Goal: Task Accomplishment & Management: Use online tool/utility

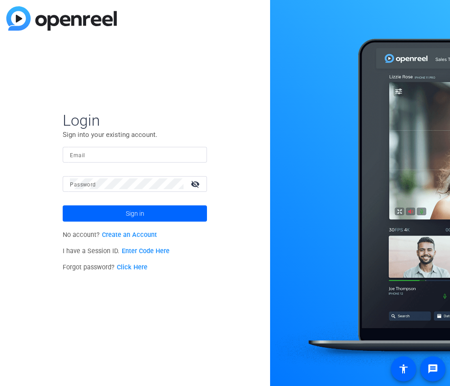
click at [114, 156] on input "Email" at bounding box center [135, 154] width 130 height 11
type input "[EMAIL_ADDRESS][DOMAIN_NAME]"
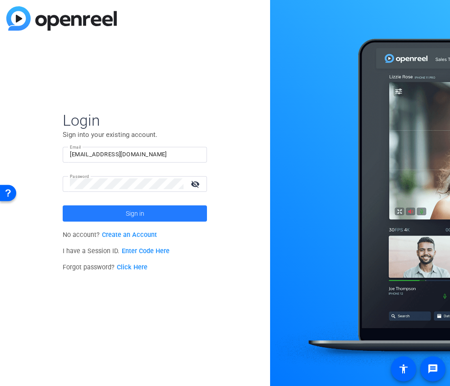
click at [156, 211] on span at bounding box center [135, 214] width 144 height 22
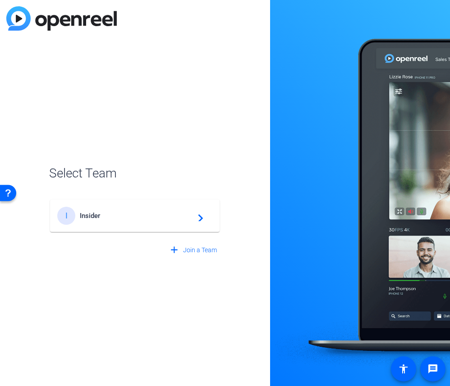
click at [141, 232] on mat-card-content "I Insider navigate_next" at bounding box center [134, 216] width 169 height 32
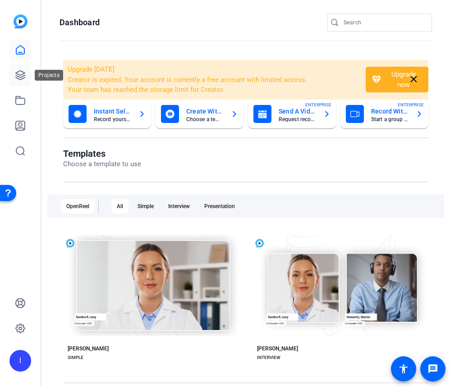
click at [25, 72] on icon at bounding box center [20, 75] width 11 height 11
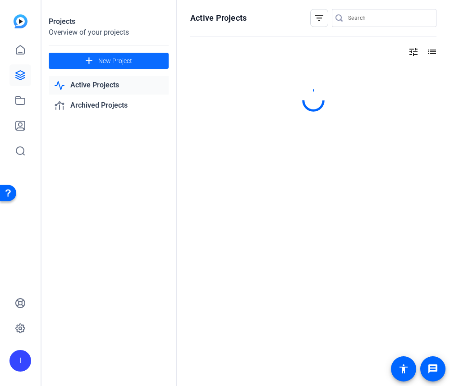
click at [109, 56] on span "New Project" at bounding box center [115, 60] width 34 height 9
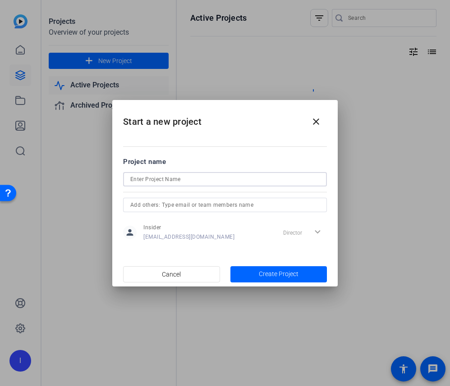
click at [170, 176] on input at bounding box center [224, 179] width 189 height 11
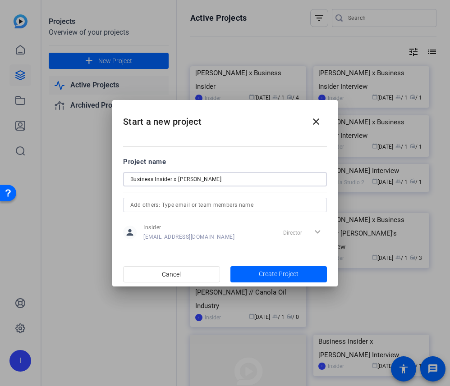
type input "Business Insider x [PERSON_NAME]"
click at [259, 259] on mat-dialog-content "Project name Business Insider x [PERSON_NAME] person Insider [EMAIL_ADDRESS][DO…" at bounding box center [224, 198] width 225 height 125
click at [258, 274] on span "button" at bounding box center [278, 274] width 97 height 22
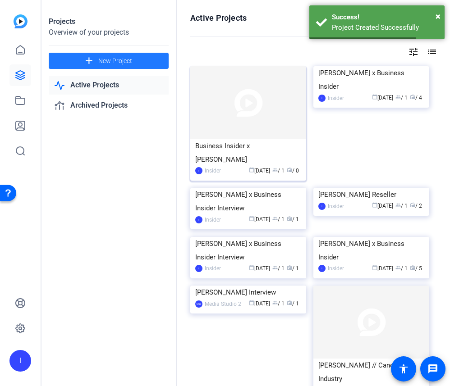
click at [241, 109] on img at bounding box center [248, 102] width 116 height 73
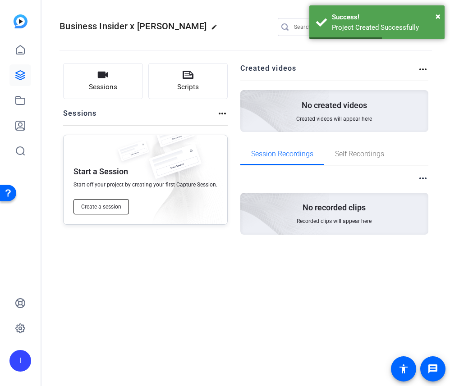
click at [112, 205] on span "Create a session" at bounding box center [101, 206] width 40 height 7
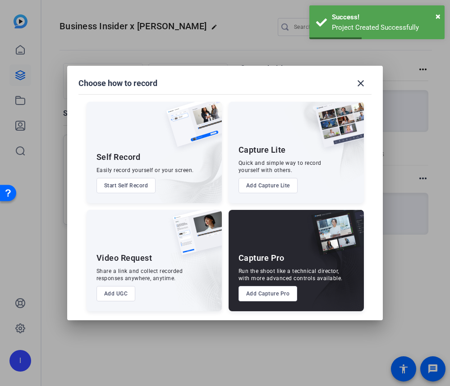
click at [269, 281] on div "Run the shoot like a technical director, with more advanced controls available." at bounding box center [290, 275] width 104 height 14
click at [263, 292] on button "Add Capture Pro" at bounding box center [267, 293] width 59 height 15
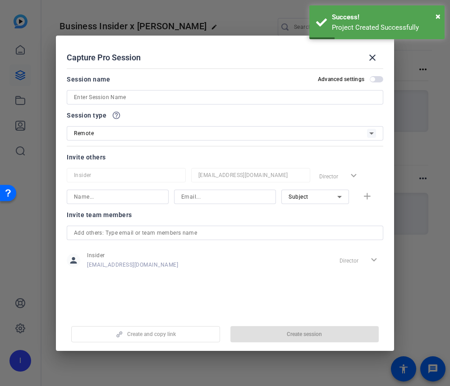
click at [113, 85] on div "Session name Advanced settings" at bounding box center [225, 89] width 316 height 31
click at [108, 93] on input at bounding box center [225, 97] width 302 height 11
type input "u"
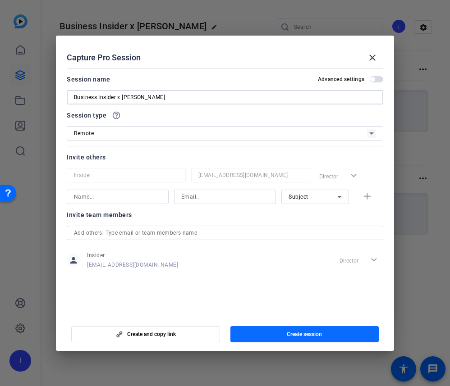
type input "Business Insider x [PERSON_NAME]"
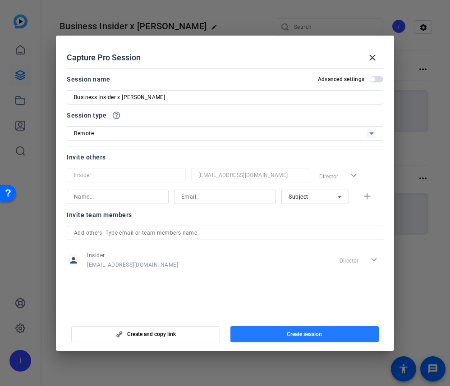
click at [290, 333] on span "Create session" at bounding box center [303, 334] width 35 height 7
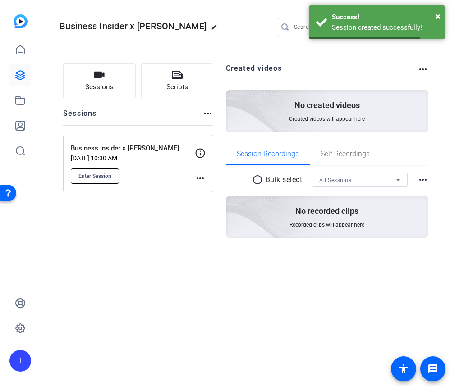
click at [102, 177] on span "Enter Session" at bounding box center [94, 176] width 33 height 7
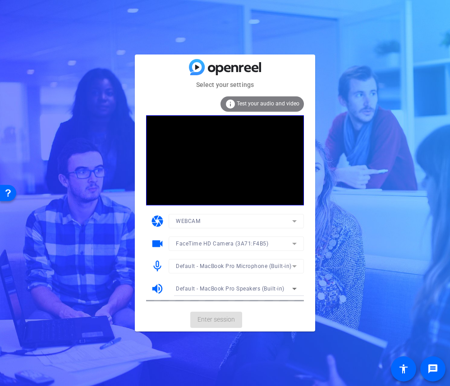
click at [218, 318] on span "Enter session" at bounding box center [215, 319] width 37 height 9
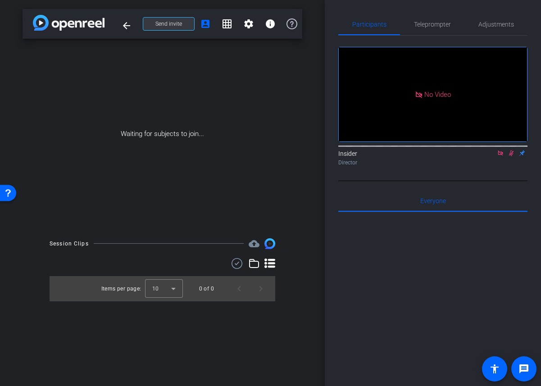
click at [164, 23] on span "Send invite" at bounding box center [168, 23] width 27 height 7
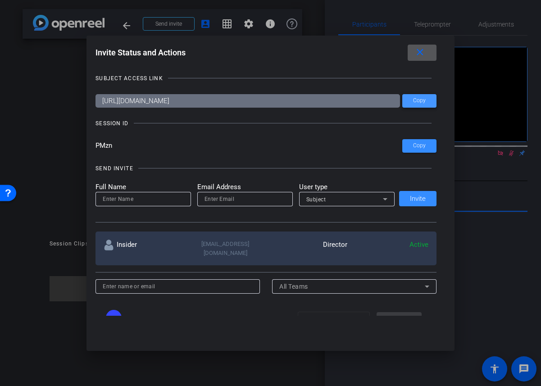
click at [423, 100] on span "Copy" at bounding box center [419, 100] width 13 height 7
